Goal: Task Accomplishment & Management: Complete application form

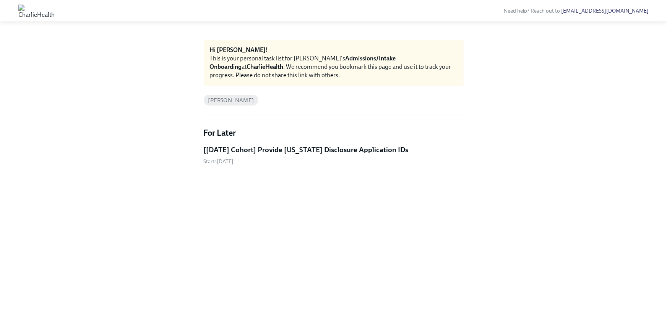
click at [267, 154] on h5 "[[DATE] Cohort] Provide [US_STATE] Disclosure Application IDs" at bounding box center [306, 150] width 205 height 10
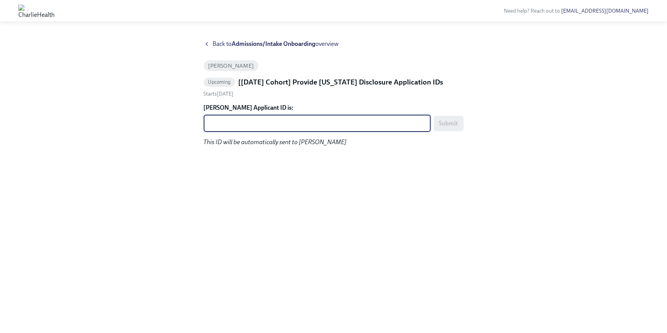
paste textarea "1242381"
click at [219, 125] on textarea "1242381" at bounding box center [317, 123] width 218 height 9
type textarea "1242381"
click at [469, 127] on div "Back to Admissions/Intake Onboarding overview [PERSON_NAME] Upcoming [[DATE] Co…" at bounding box center [333, 177] width 630 height 275
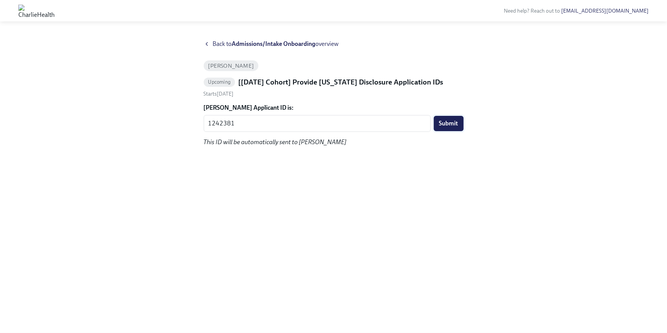
click at [458, 126] on span "Submit" at bounding box center [448, 124] width 19 height 8
